Goal: Task Accomplishment & Management: Complete application form

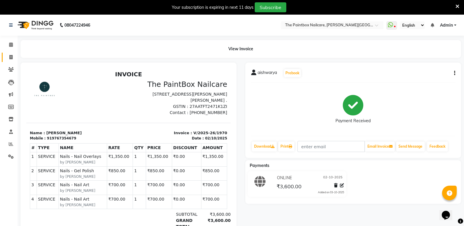
click at [11, 61] on link "Invoice" at bounding box center [9, 58] width 14 height 10
select select "service"
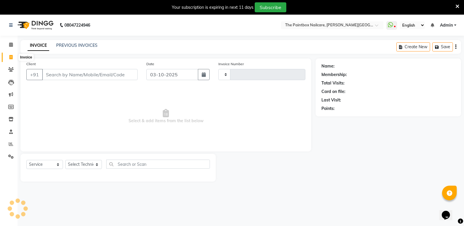
scroll to position [15, 0]
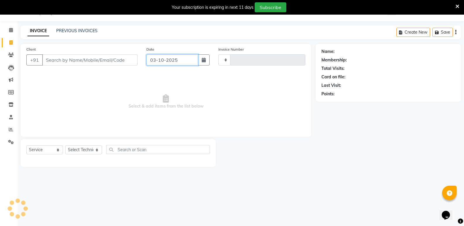
click at [183, 63] on input "03-10-2025" at bounding box center [172, 59] width 52 height 11
select select "10"
select select "2025"
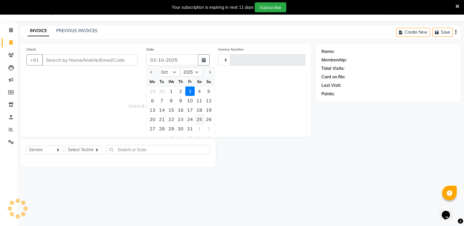
type input "1971"
select select "926"
click at [181, 89] on div "2" at bounding box center [180, 91] width 9 height 9
type input "02-10-2025"
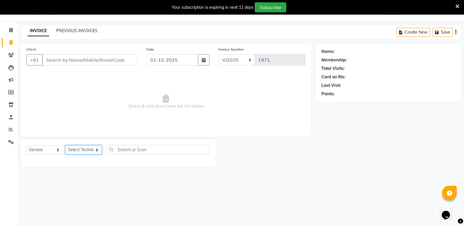
click at [80, 148] on select "Select Technician Aarup bapan bishvajeet chandan ishwar kartik raj ranjeet rohi…" at bounding box center [83, 149] width 37 height 9
select select "28060"
click at [65, 145] on select "Select Technician Aarup bapan bishvajeet chandan ishwar kartik raj ranjeet rohi…" at bounding box center [83, 149] width 37 height 9
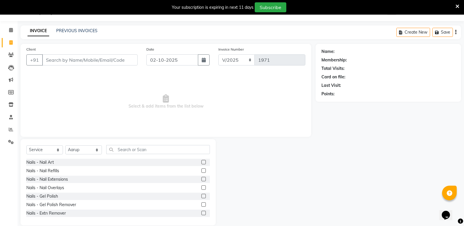
click at [201, 180] on label at bounding box center [203, 179] width 4 height 4
click at [201, 180] on input "checkbox" at bounding box center [203, 180] width 4 height 4
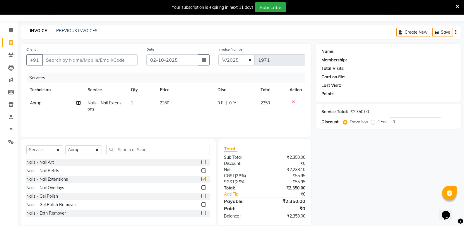
checkbox input "false"
click at [167, 106] on td "2350" at bounding box center [184, 106] width 57 height 19
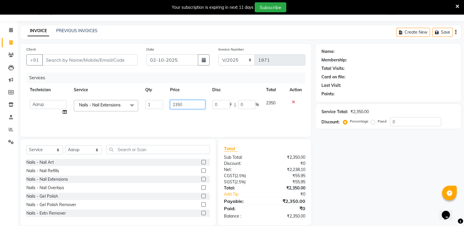
click at [177, 106] on input "2350" at bounding box center [187, 104] width 35 height 9
type input "2150"
click at [201, 161] on label at bounding box center [203, 162] width 4 height 4
click at [201, 161] on input "checkbox" at bounding box center [203, 163] width 4 height 4
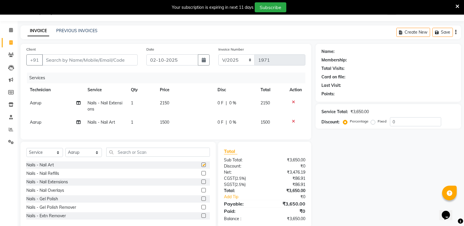
checkbox input "false"
click at [167, 122] on span "1500" at bounding box center [164, 122] width 9 height 5
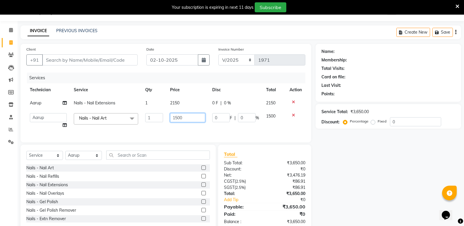
click at [177, 121] on input "1500" at bounding box center [187, 117] width 35 height 9
type input "1400"
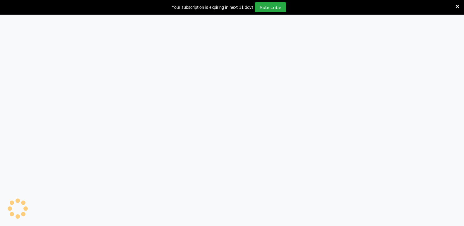
select select "service"
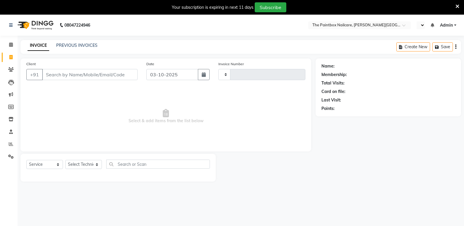
type input "1971"
select select "en"
select select "926"
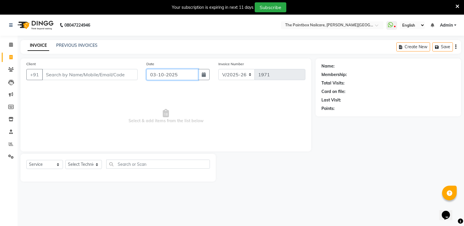
click at [192, 80] on input "03-10-2025" at bounding box center [172, 74] width 52 height 11
select select "10"
select select "2025"
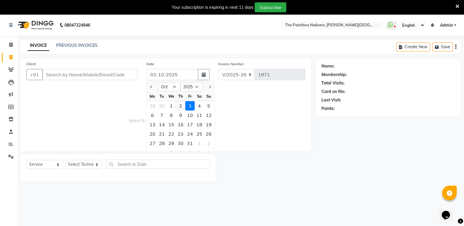
click at [181, 105] on div "2" at bounding box center [180, 105] width 9 height 9
type input "02-10-2025"
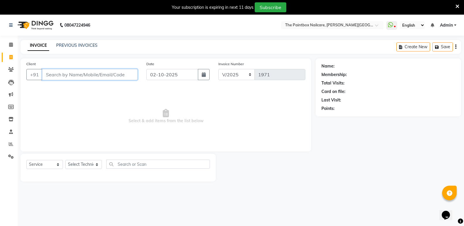
click at [120, 73] on input "Client" at bounding box center [89, 74] width 95 height 11
type input "9374082719"
